Goal: Task Accomplishment & Management: Manage account settings

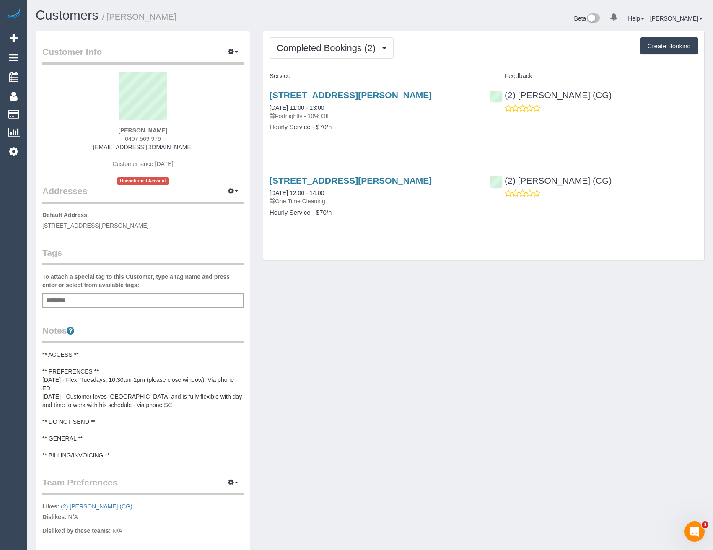
drag, startPoint x: 166, startPoint y: 139, endPoint x: 128, endPoint y: 141, distance: 37.8
click at [128, 141] on div "[PERSON_NAME] 0407 569 979 [EMAIL_ADDRESS][DOMAIN_NAME] Customer since [DATE] U…" at bounding box center [142, 128] width 201 height 113
copy span "407 569 979"
drag, startPoint x: 345, startPoint y: 48, endPoint x: 350, endPoint y: 85, distance: 37.2
click at [345, 48] on span "Completed Bookings (2)" at bounding box center [328, 48] width 103 height 10
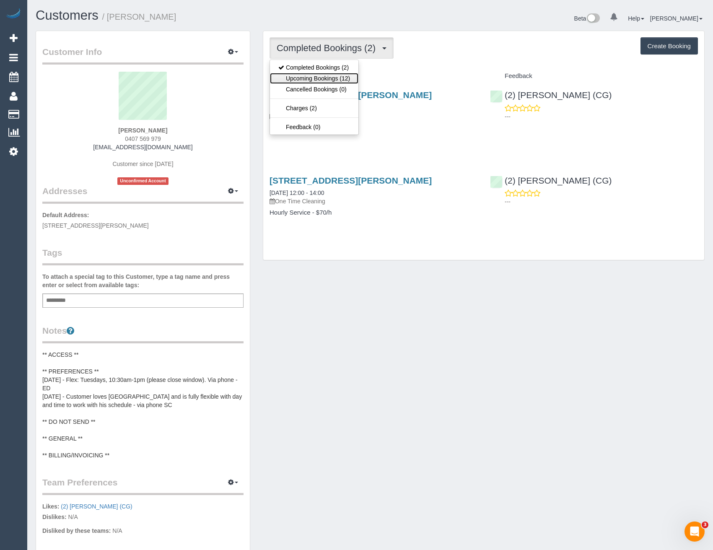
click at [347, 79] on link "Upcoming Bookings (12)" at bounding box center [314, 78] width 88 height 11
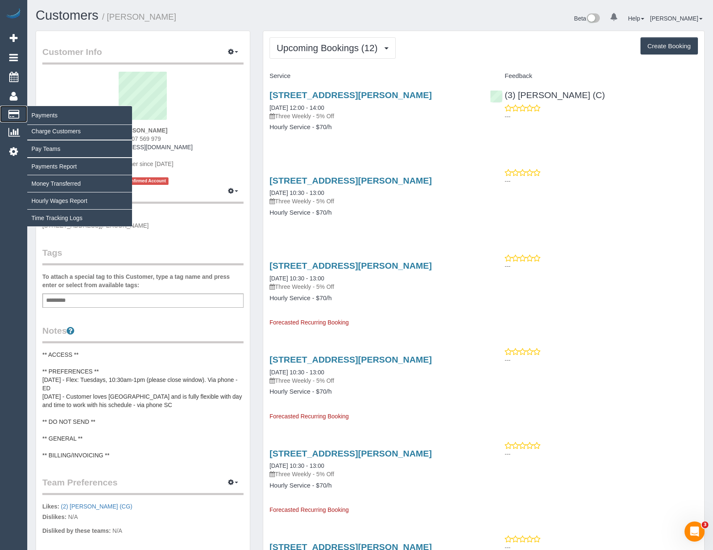
click at [35, 111] on span "Payments" at bounding box center [79, 115] width 105 height 19
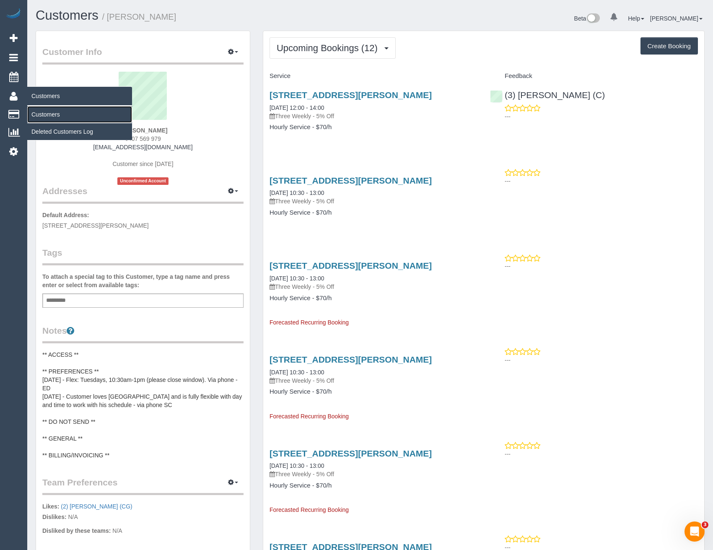
click at [55, 111] on link "Customers" at bounding box center [79, 114] width 105 height 17
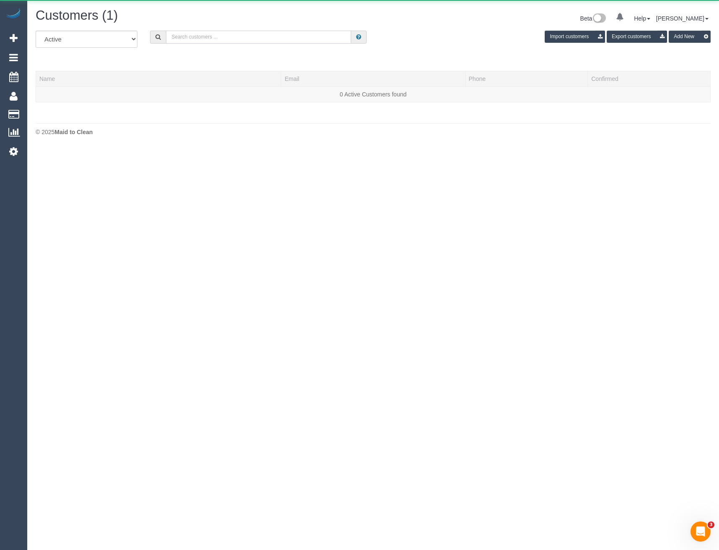
click at [219, 36] on input "text" at bounding box center [258, 37] width 185 height 13
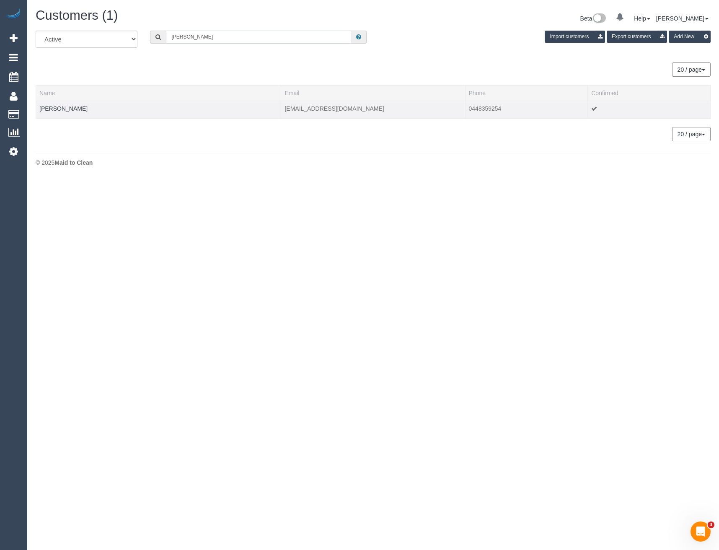
type input "Caroline ke"
click at [59, 112] on td "Caroline Kein" at bounding box center [158, 110] width 245 height 18
click at [62, 110] on link "Caroline Kein" at bounding box center [63, 108] width 48 height 7
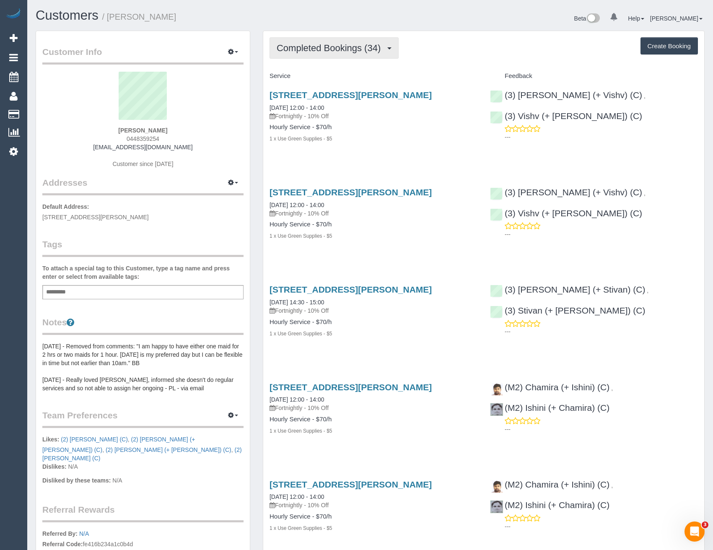
click at [364, 51] on span "Completed Bookings (34)" at bounding box center [331, 48] width 108 height 10
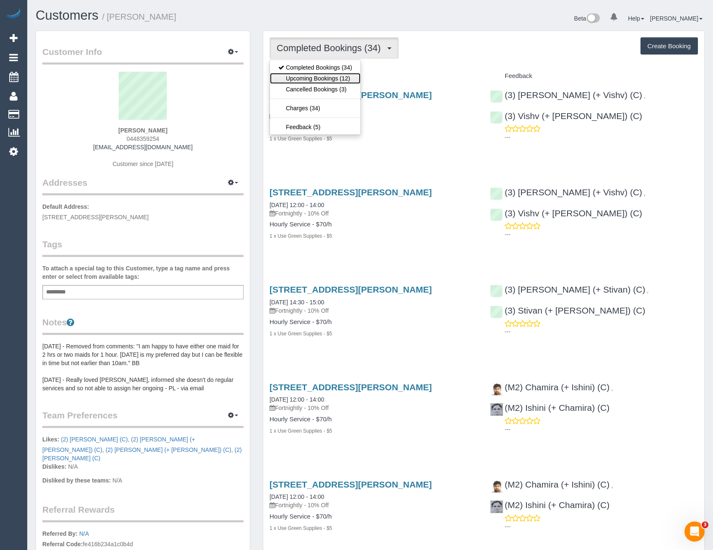
click at [349, 78] on link "Upcoming Bookings (12)" at bounding box center [315, 78] width 91 height 11
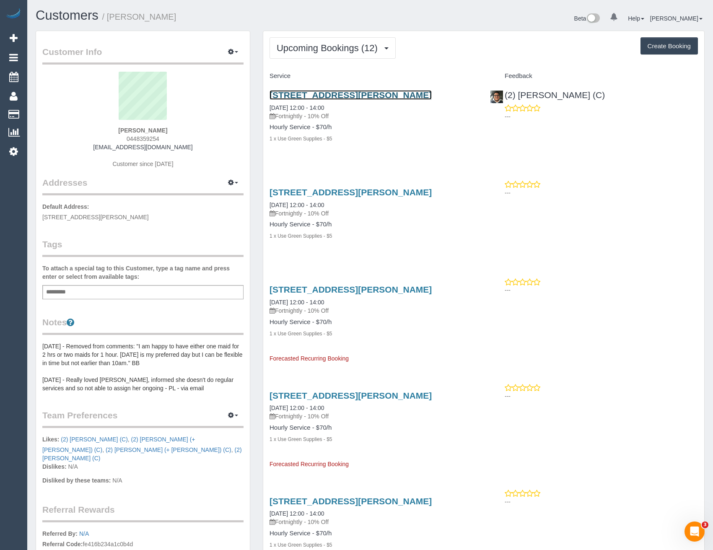
click at [382, 96] on link "7 Wilson Street, Murrumbeena, VIC 3163" at bounding box center [350, 95] width 162 height 10
click at [319, 49] on span "Upcoming Bookings (12)" at bounding box center [329, 48] width 105 height 10
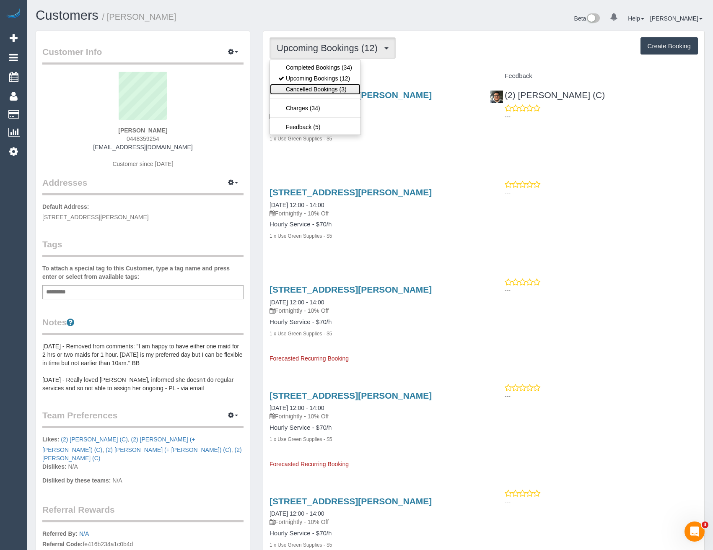
click at [326, 87] on link "Cancelled Bookings (3)" at bounding box center [315, 89] width 91 height 11
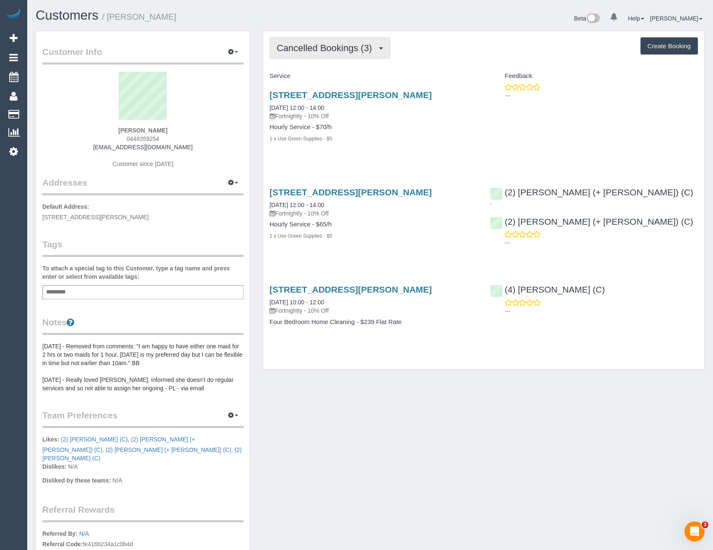
click at [318, 54] on button "Cancelled Bookings (3)" at bounding box center [329, 47] width 121 height 21
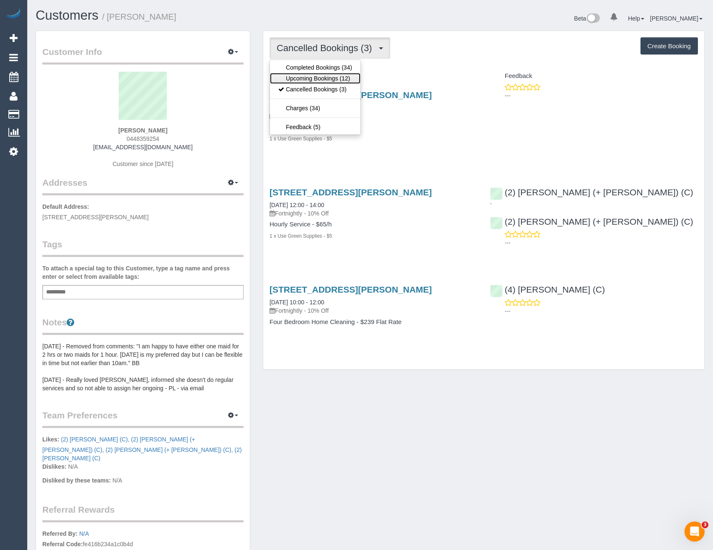
click at [324, 79] on link "Upcoming Bookings (12)" at bounding box center [315, 78] width 91 height 11
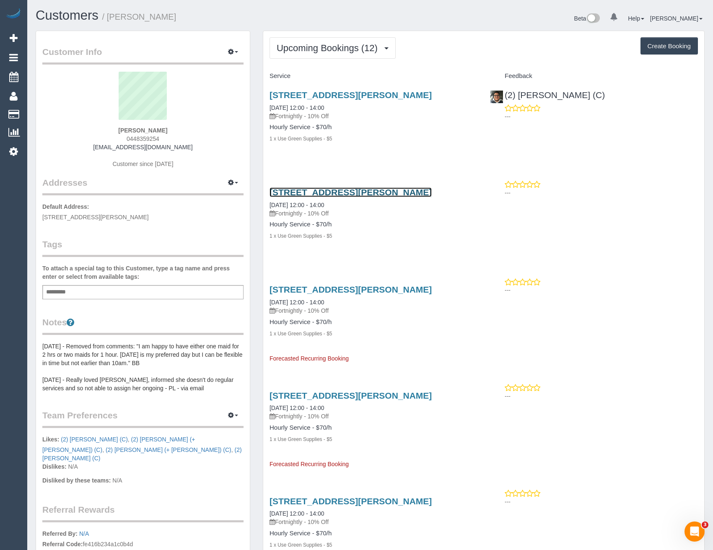
click at [331, 192] on link "7 Wilson Street, Murrumbeena, VIC 3163" at bounding box center [350, 192] width 162 height 10
drag, startPoint x: 189, startPoint y: 148, endPoint x: 103, endPoint y: 147, distance: 86.8
click at [97, 147] on div "Caroline Kein 0448359254 cmbkein@yahoo.com.au Customer since 2022" at bounding box center [142, 124] width 201 height 105
copy link "[EMAIL_ADDRESS][DOMAIN_NAME]"
click at [369, 96] on link "7 Wilson Street, Murrumbeena, VIC 3163" at bounding box center [350, 95] width 162 height 10
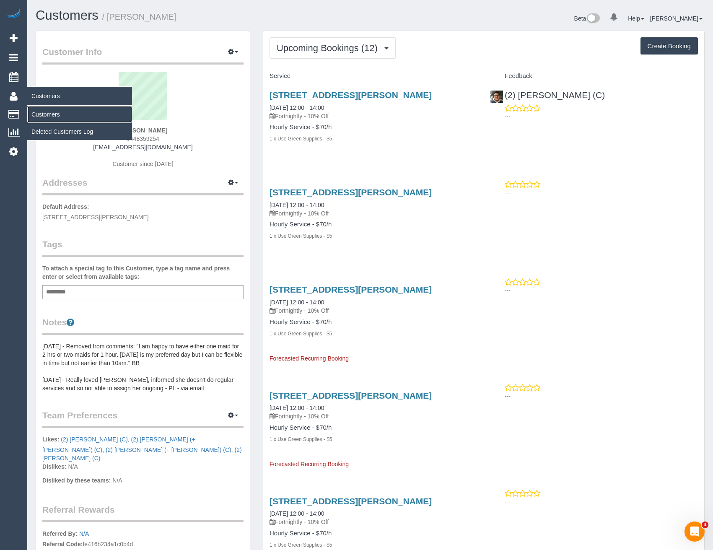
click at [41, 110] on link "Customers" at bounding box center [79, 114] width 105 height 17
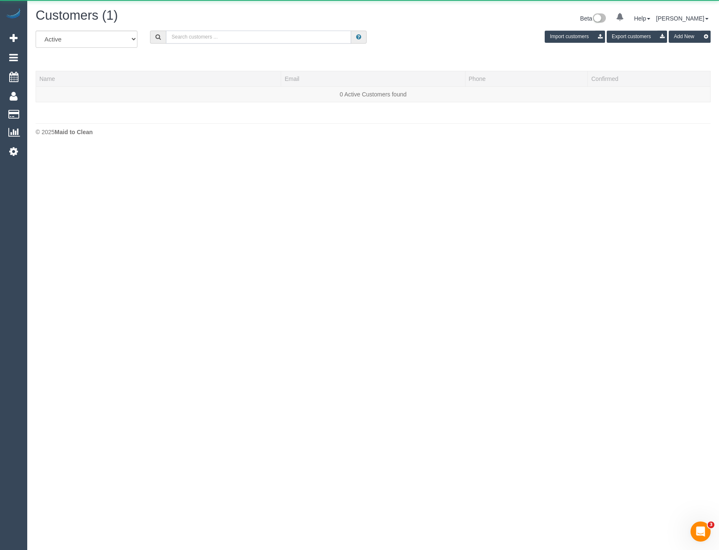
click at [168, 39] on input "text" at bounding box center [258, 37] width 185 height 13
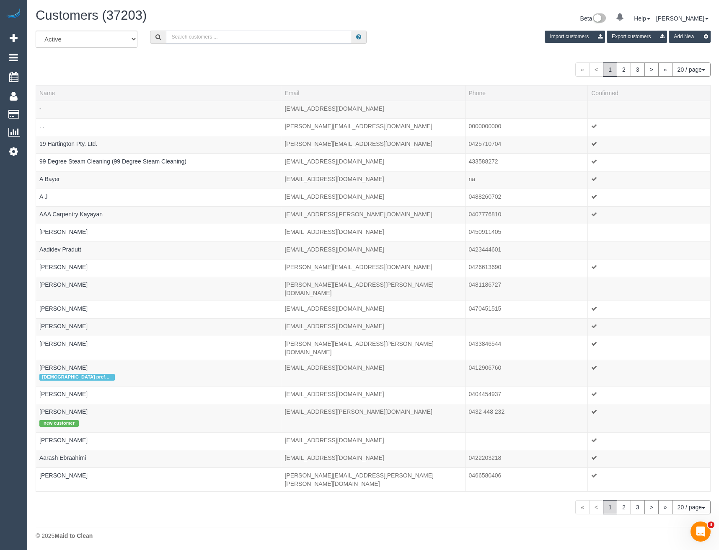
click at [190, 34] on input "text" at bounding box center [258, 37] width 185 height 13
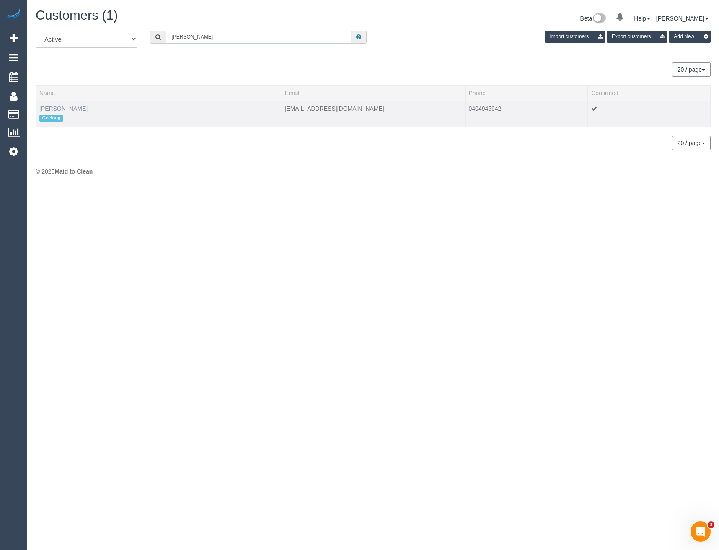
type input "Natalie johns"
click at [75, 111] on link "Natalie Johnstone" at bounding box center [63, 108] width 48 height 7
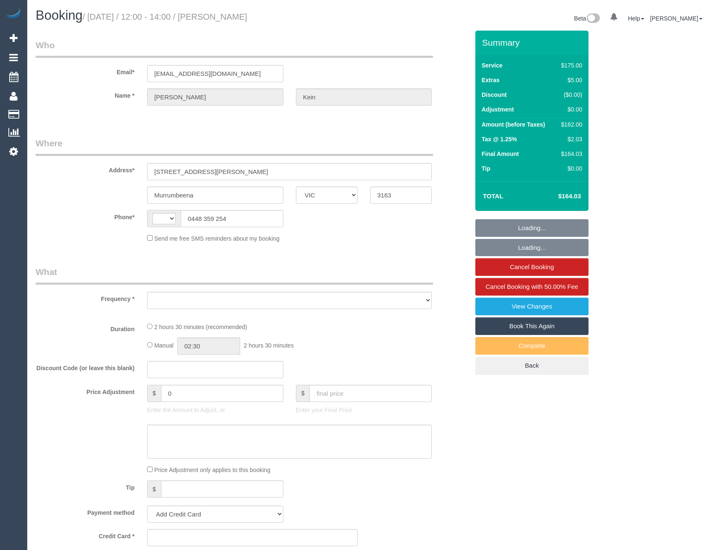
select select "VIC"
select select "object:285"
select select "string:stripe-pm_1LFR9A2GScqysDRVU0k5wYg8"
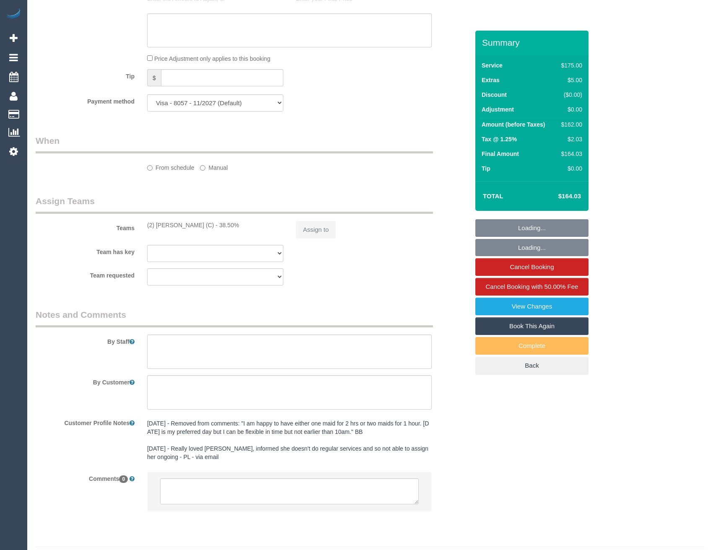
select select "string:AU"
select select "150"
select select "number:27"
select select "number:14"
select select "number:19"
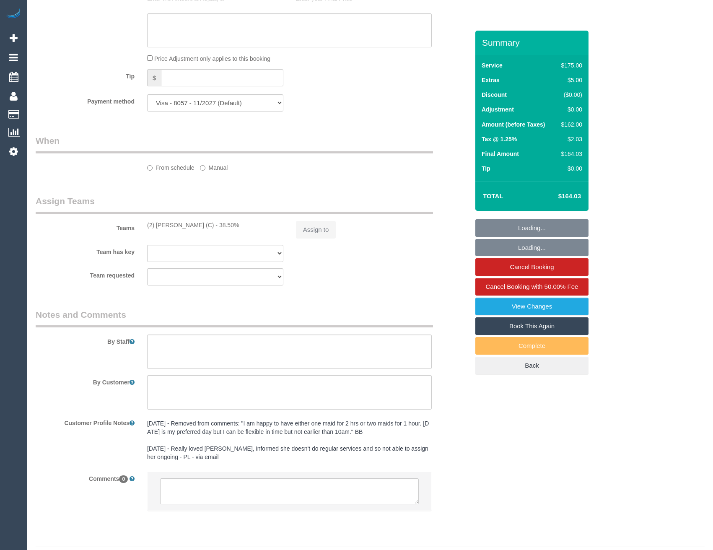
select select "number:36"
select select "number:34"
select select "number:11"
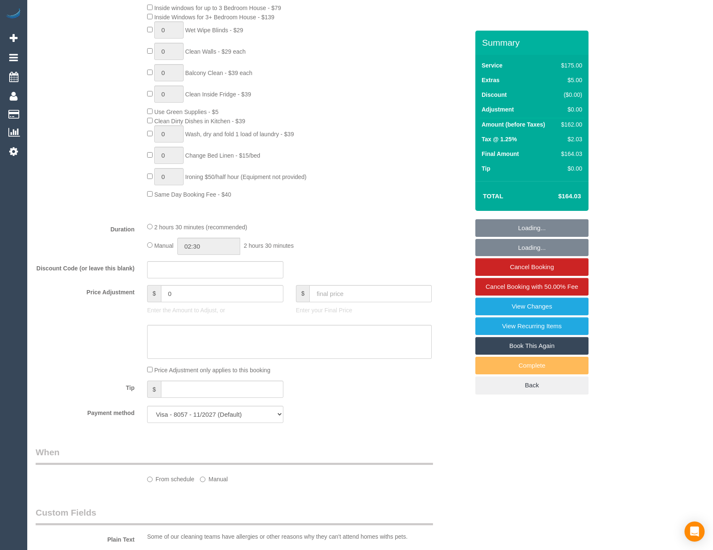
select select "object:851"
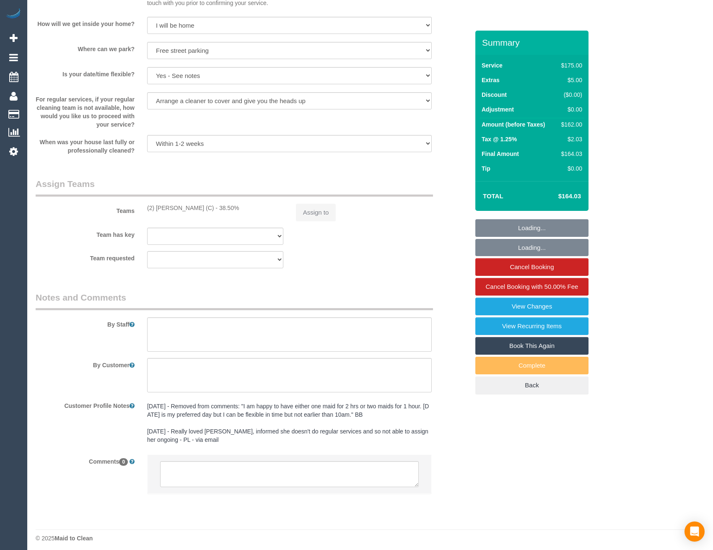
scroll to position [1064, 0]
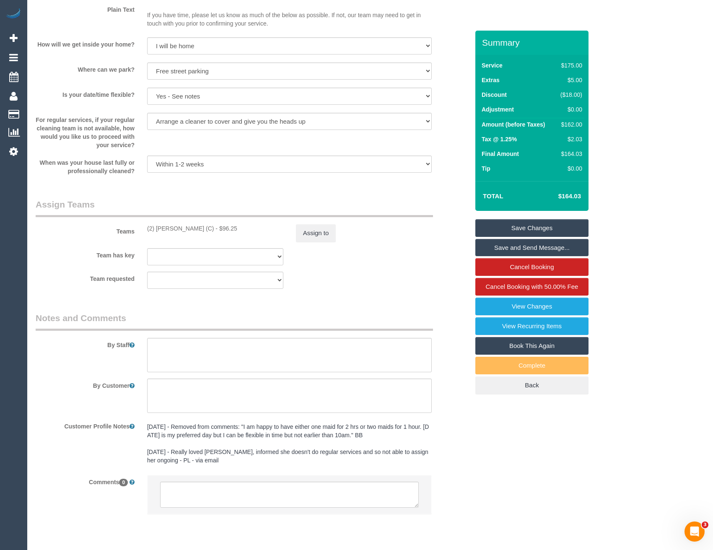
select select "spot1"
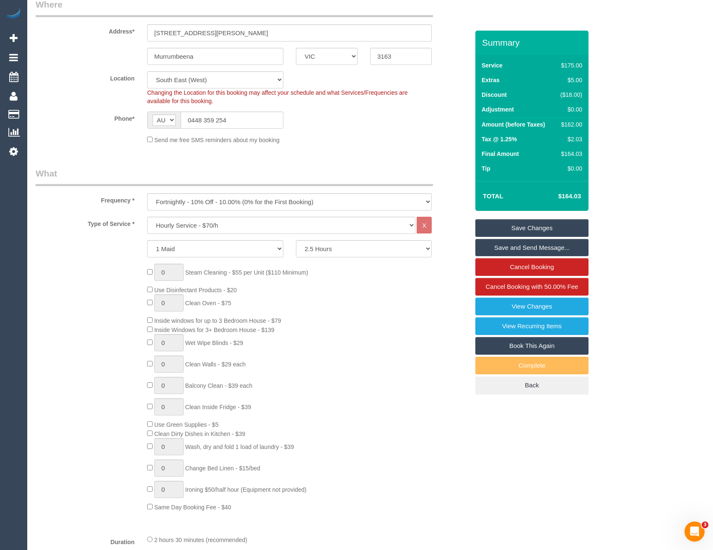
scroll to position [0, 0]
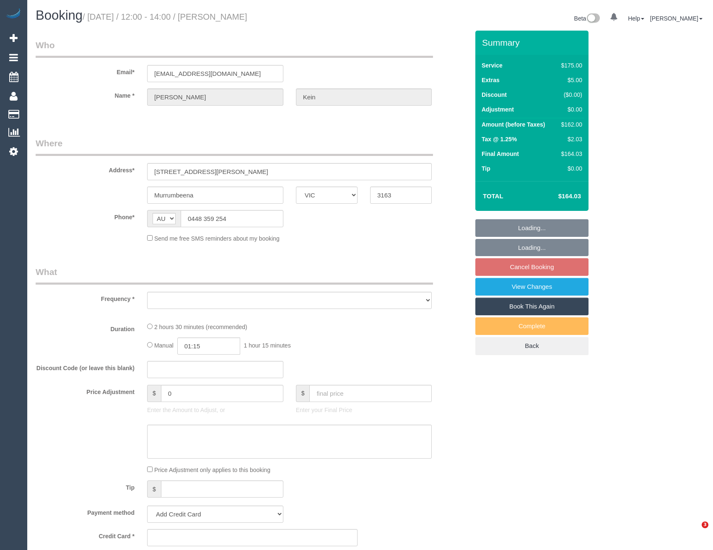
select select "VIC"
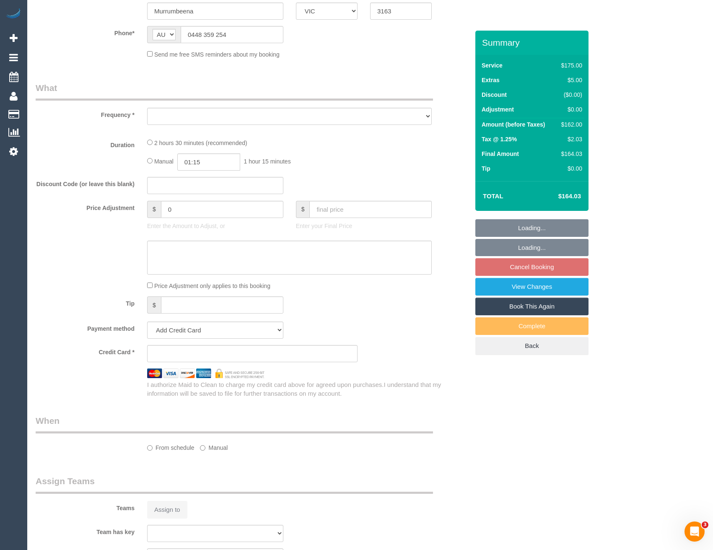
select select "string:stripe-pm_1LFR9A2GScqysDRVU0k5wYg8"
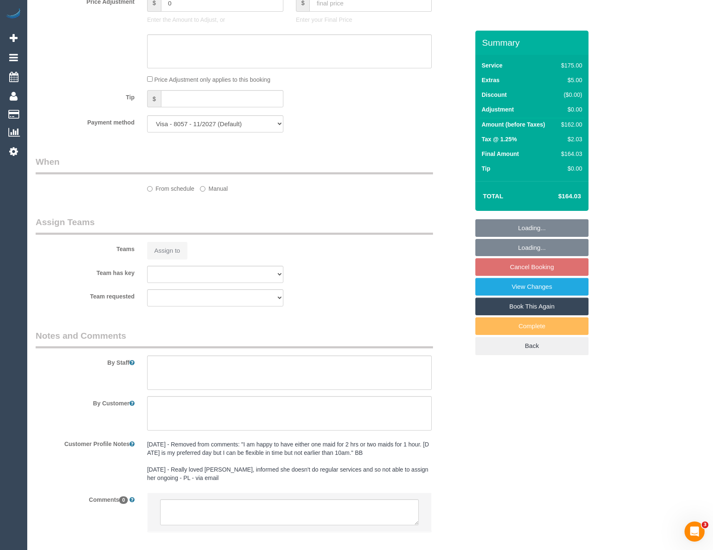
select select "object:524"
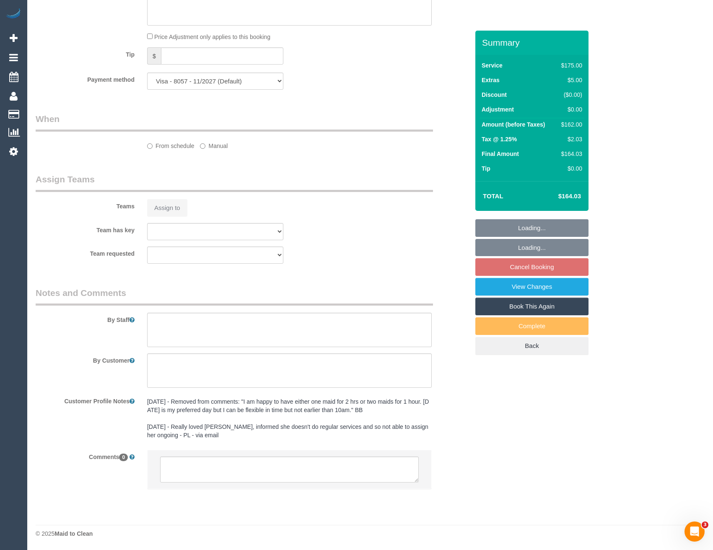
select select "150"
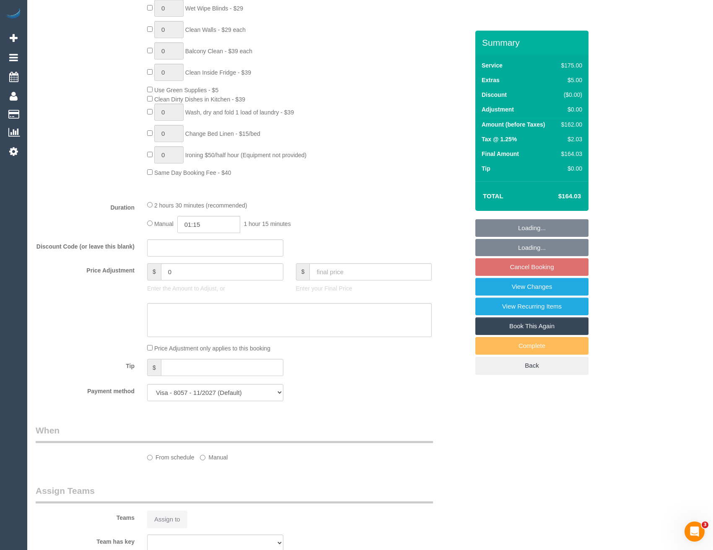
select select "object:841"
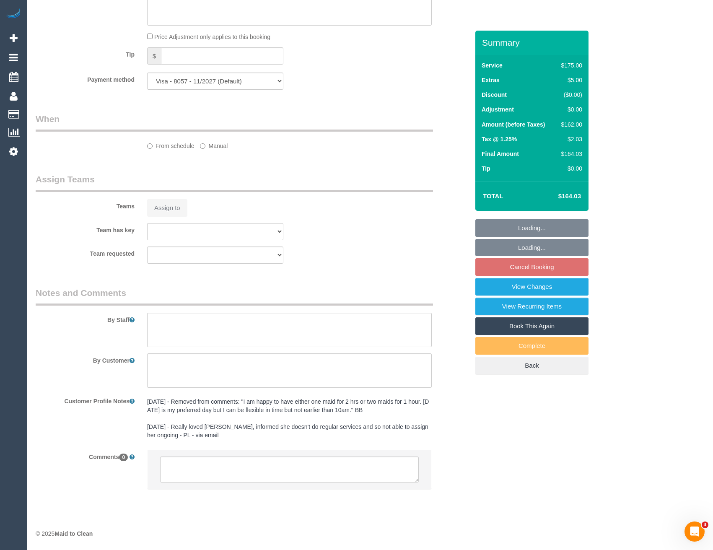
select select "number:27"
select select "number:14"
select select "number:19"
select select "number:36"
select select "number:34"
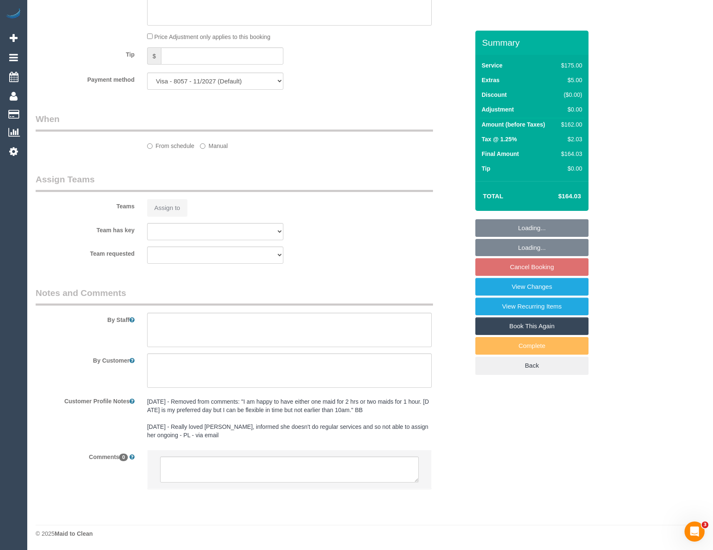
select select "number:11"
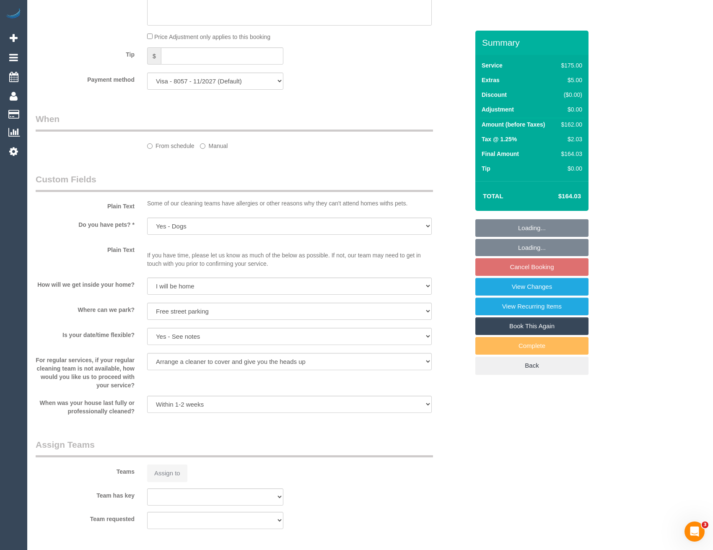
select select "spot4"
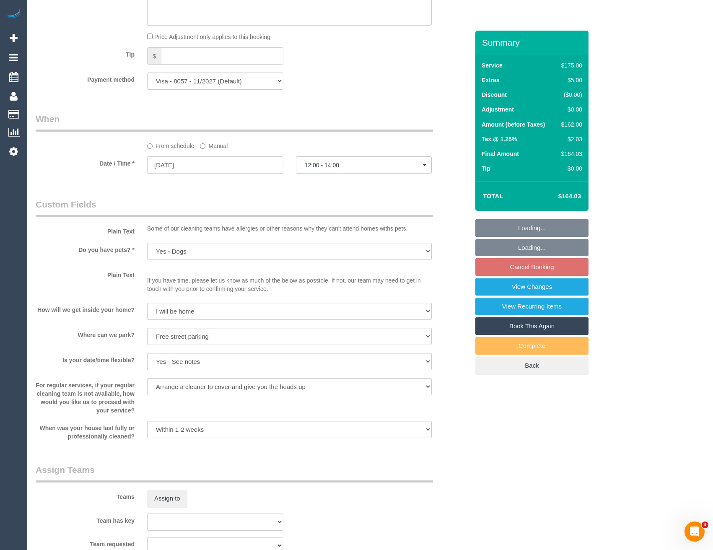
scroll to position [1075, 0]
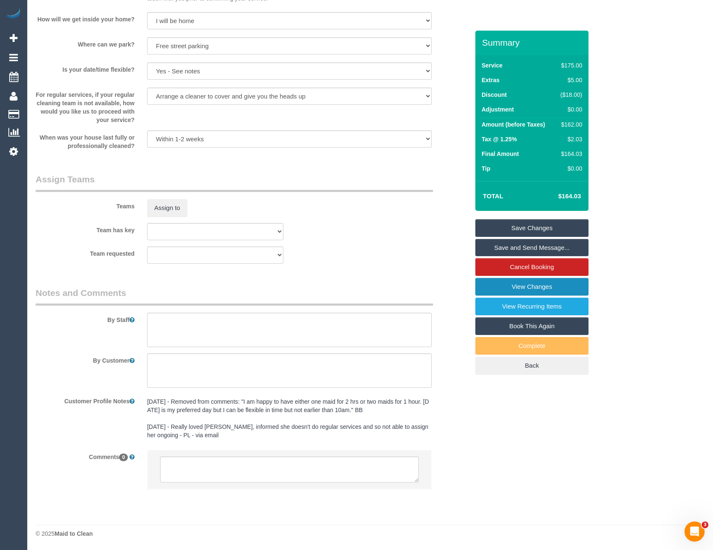
click at [511, 289] on link "View Changes" at bounding box center [531, 287] width 113 height 18
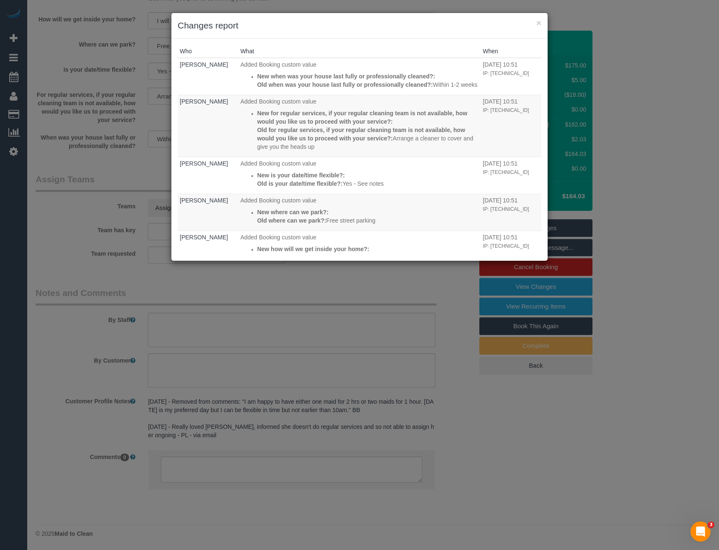
click at [369, 321] on div "× Changes report Who What When Bronie Bryant Added Booking custom value New whe…" at bounding box center [359, 275] width 719 height 550
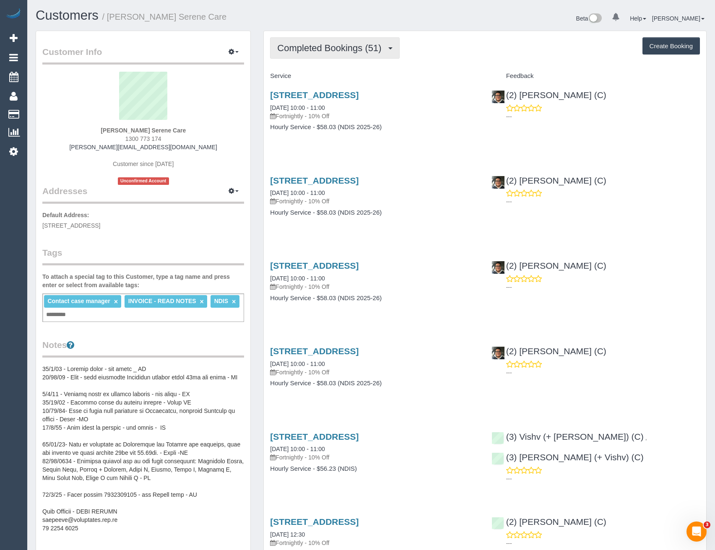
click at [355, 55] on button "Completed Bookings (51)" at bounding box center [334, 47] width 129 height 21
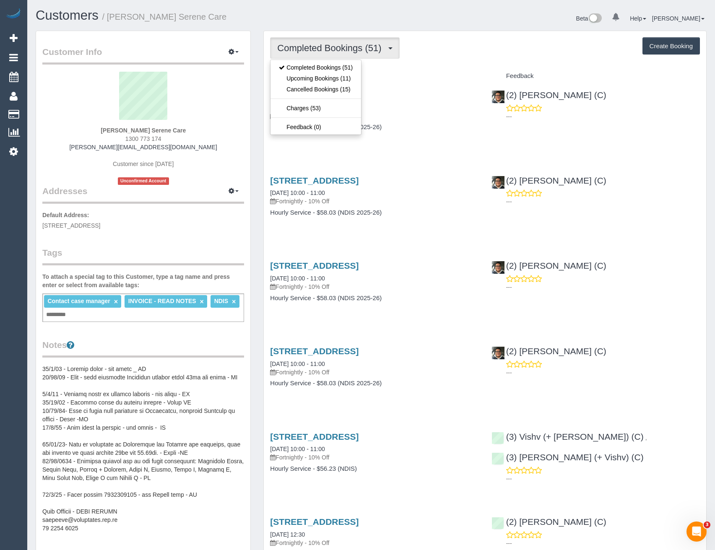
click at [473, 146] on div "23 Sunray Avenue, Cheltenham, VIC 3192 13/08/2025 10:00 - 11:00 Fortnightly - 1…" at bounding box center [374, 115] width 221 height 65
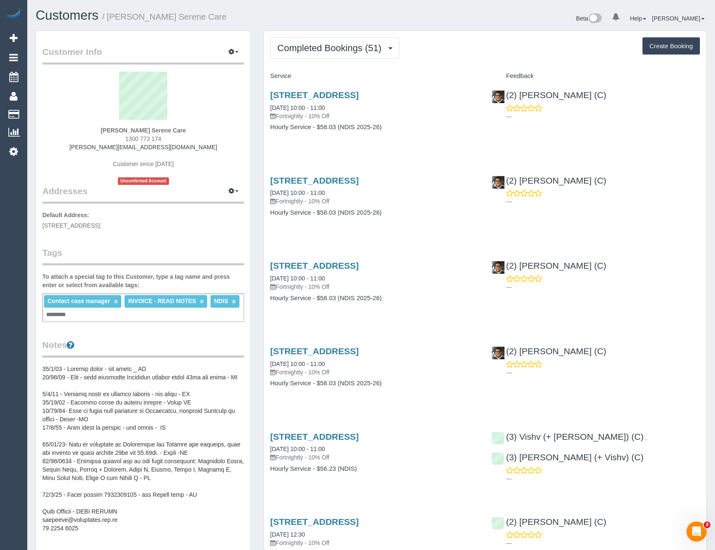
click at [325, 52] on span "Completed Bookings (51)" at bounding box center [331, 48] width 108 height 10
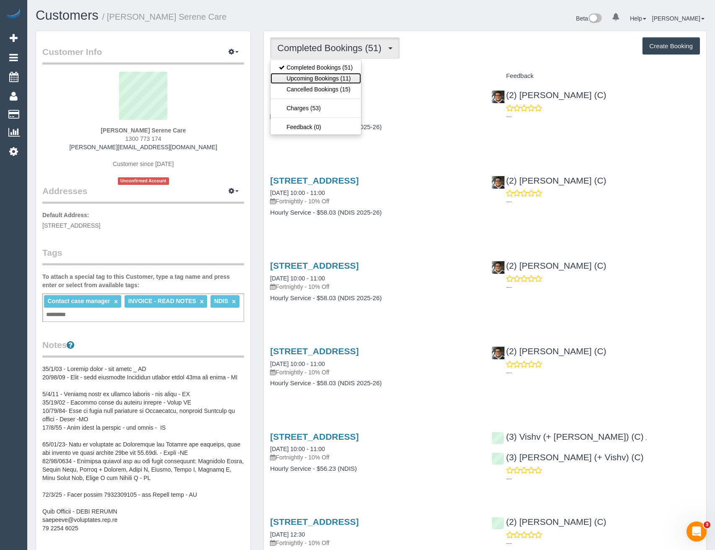
click at [326, 79] on link "Upcoming Bookings (11)" at bounding box center [315, 78] width 91 height 11
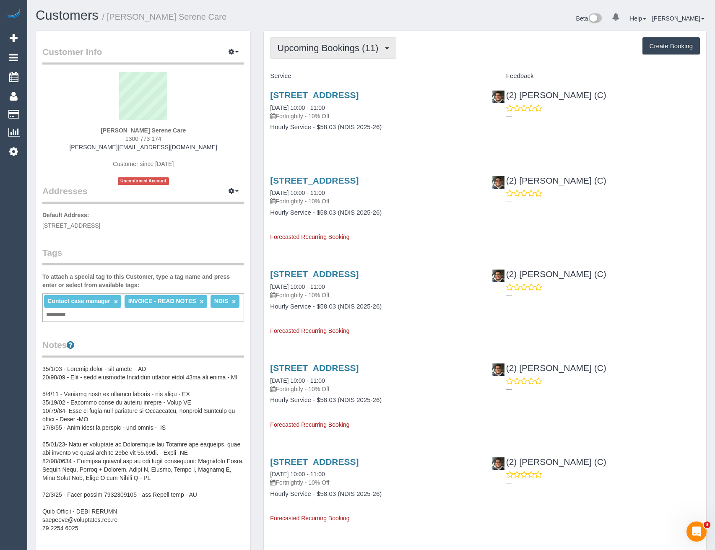
click at [327, 54] on button "Upcoming Bookings (11)" at bounding box center [333, 47] width 126 height 21
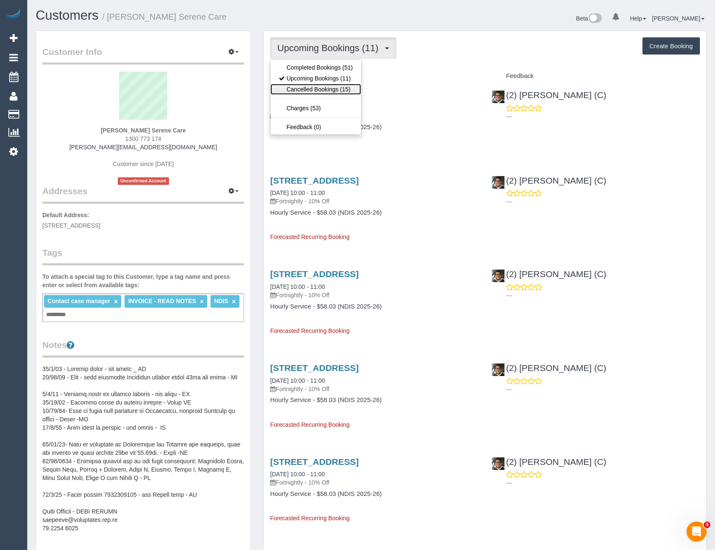
click at [331, 92] on link "Cancelled Bookings (15)" at bounding box center [315, 89] width 91 height 11
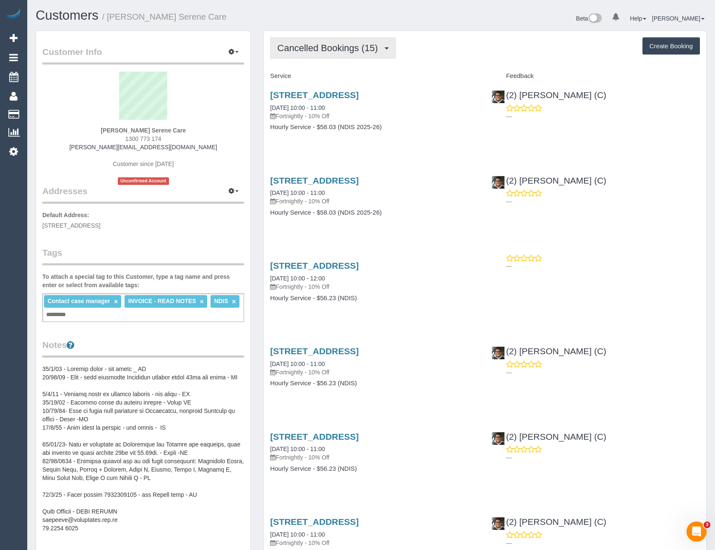
click at [324, 43] on span "Cancelled Bookings (15)" at bounding box center [329, 48] width 105 height 10
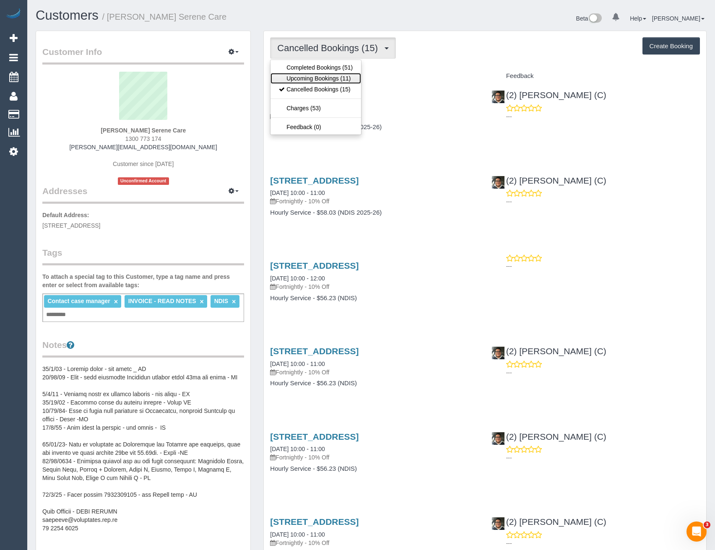
click at [326, 75] on link "Upcoming Bookings (11)" at bounding box center [315, 78] width 91 height 11
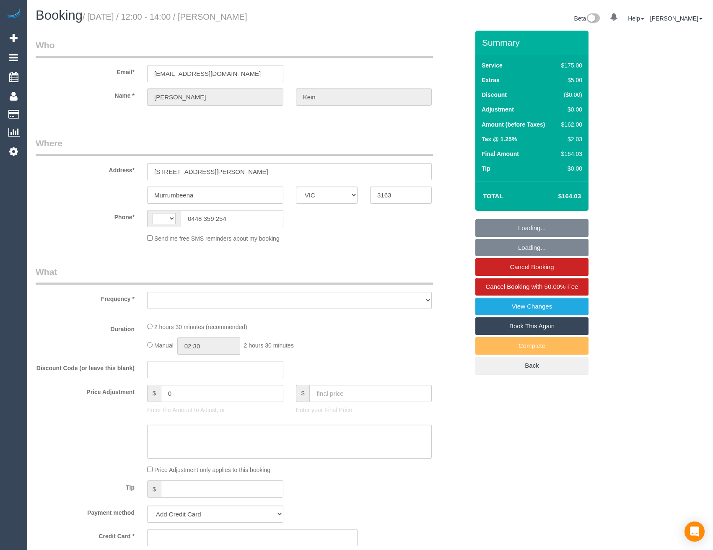
select select "VIC"
select select "string:AU"
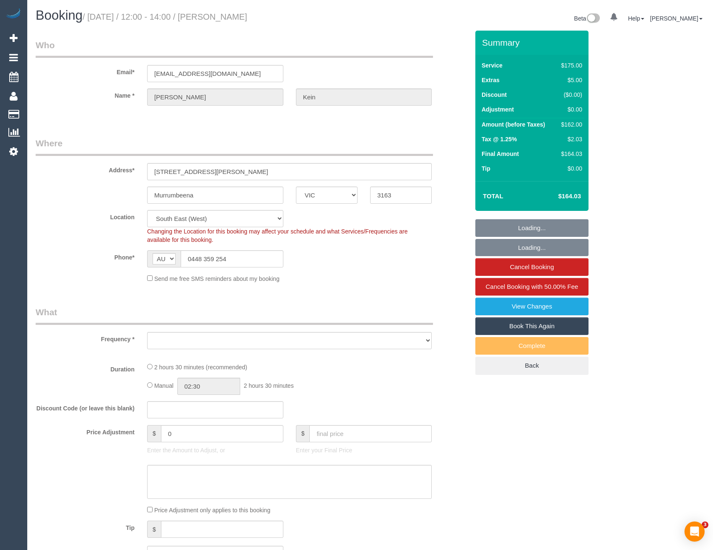
select select "string:stripe-pm_1LFR9A2GScqysDRVU0k5wYg8"
select select "number:27"
select select "number:14"
select select "number:19"
select select "number:36"
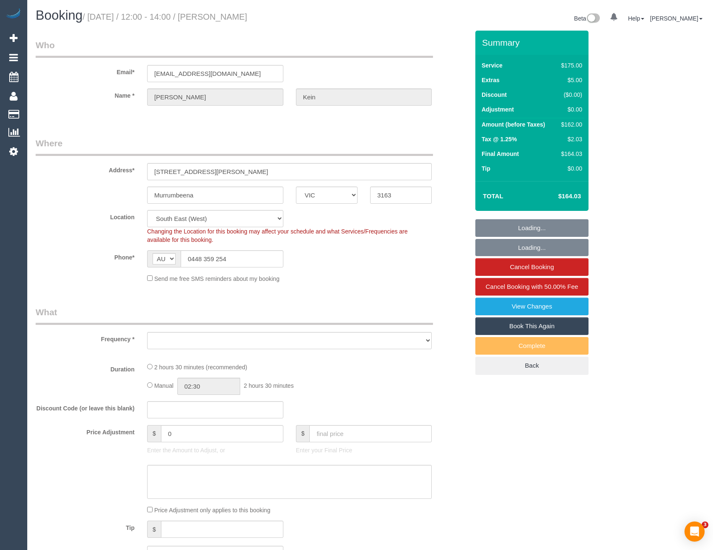
select select "number:34"
select select "number:11"
select select "object:680"
select select "150"
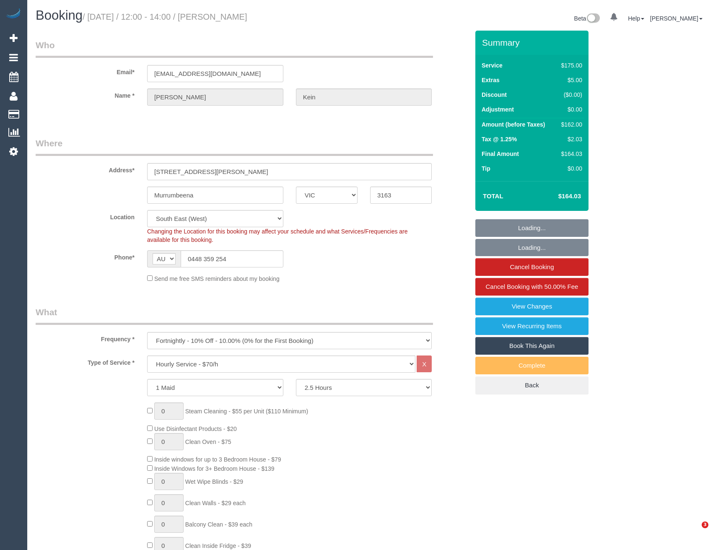
select select "object:851"
select select "spot1"
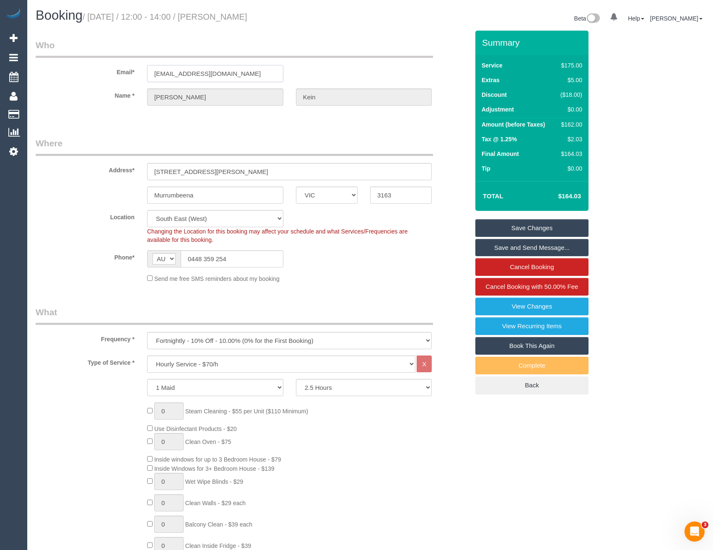
drag, startPoint x: 183, startPoint y: 74, endPoint x: 167, endPoint y: 72, distance: 16.0
click at [103, 80] on div "Email* [EMAIL_ADDRESS][DOMAIN_NAME]" at bounding box center [252, 60] width 446 height 43
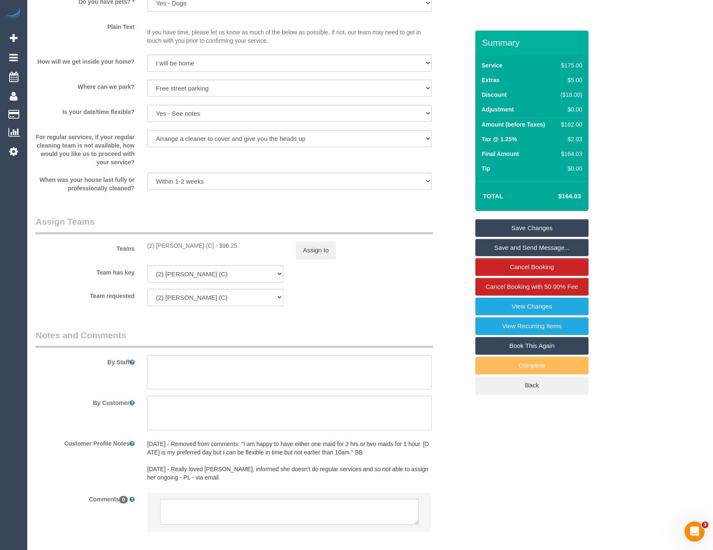
scroll to position [1090, 0]
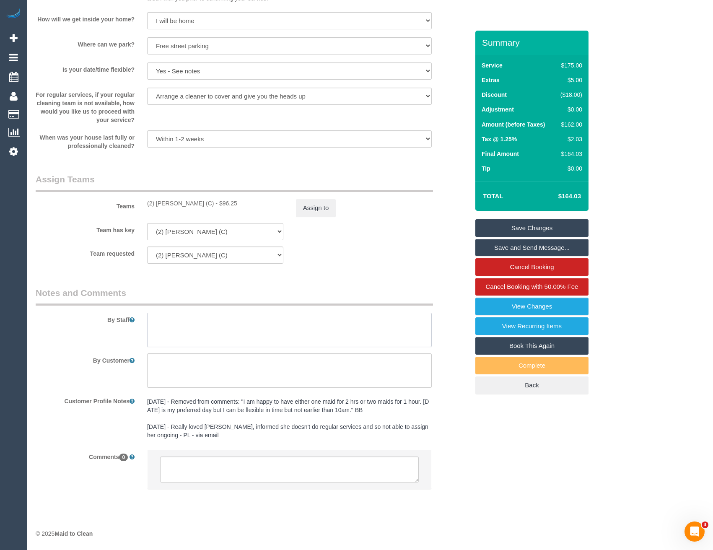
click at [150, 321] on textarea at bounding box center [289, 330] width 285 height 34
type textarea "*cover*"
click at [233, 468] on textarea at bounding box center [289, 469] width 259 height 26
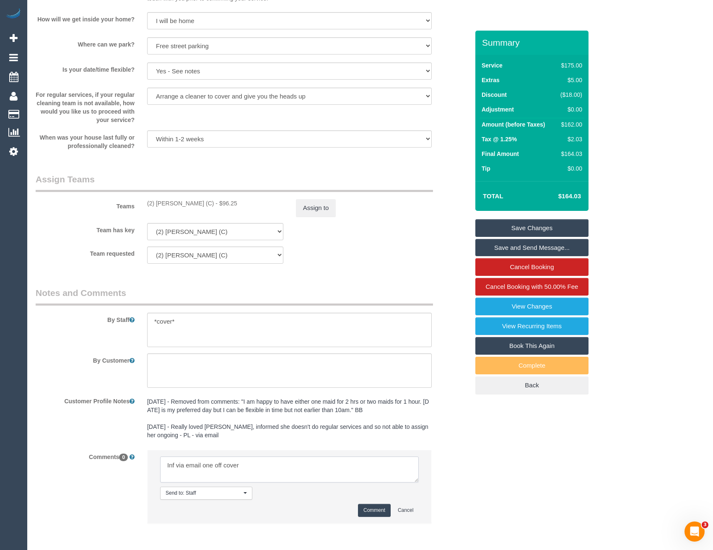
type textarea "Inf via email one off cover"
click at [380, 506] on button "Comment" at bounding box center [374, 510] width 33 height 13
